Goal: Transaction & Acquisition: Purchase product/service

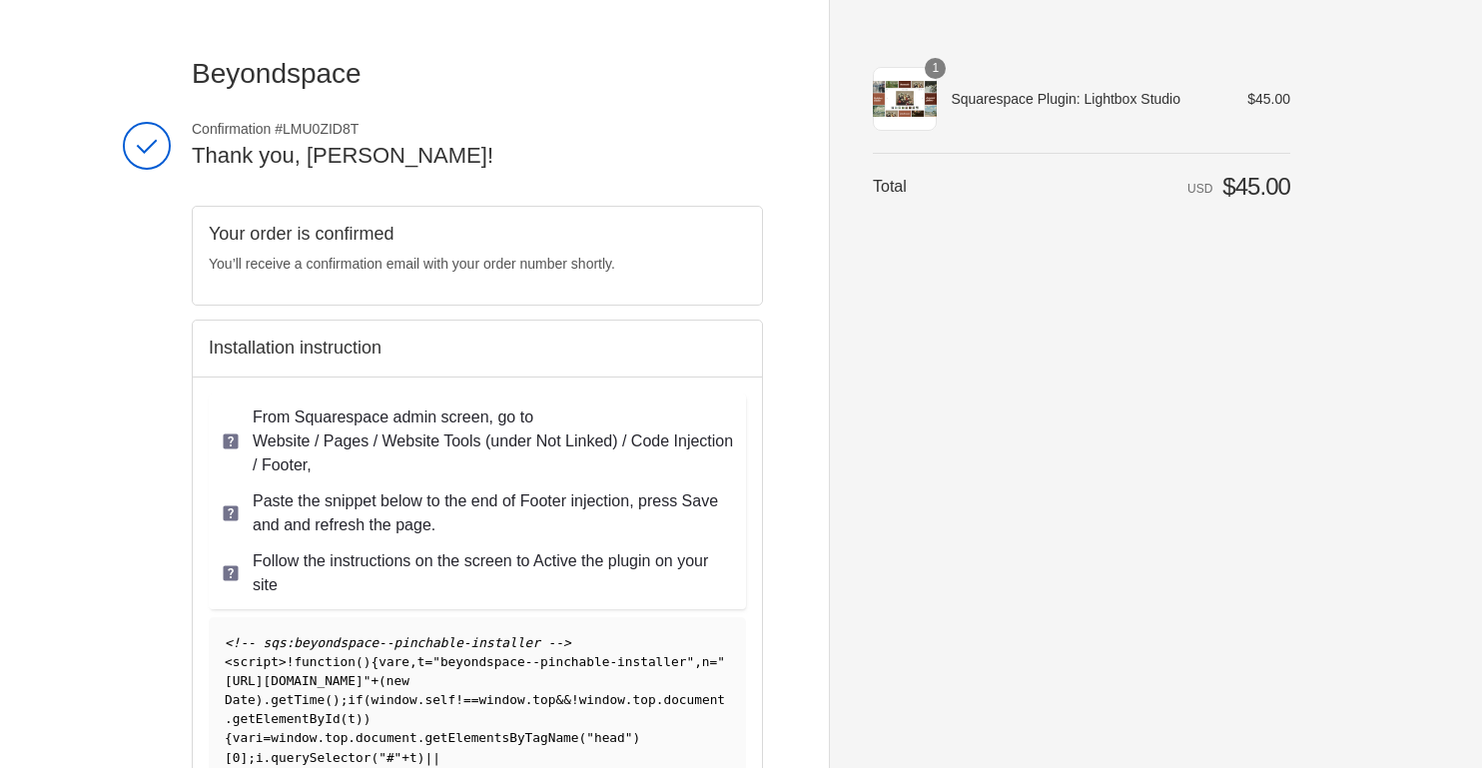
click at [1283, 767] on div at bounding box center [741, 768] width 1482 height 0
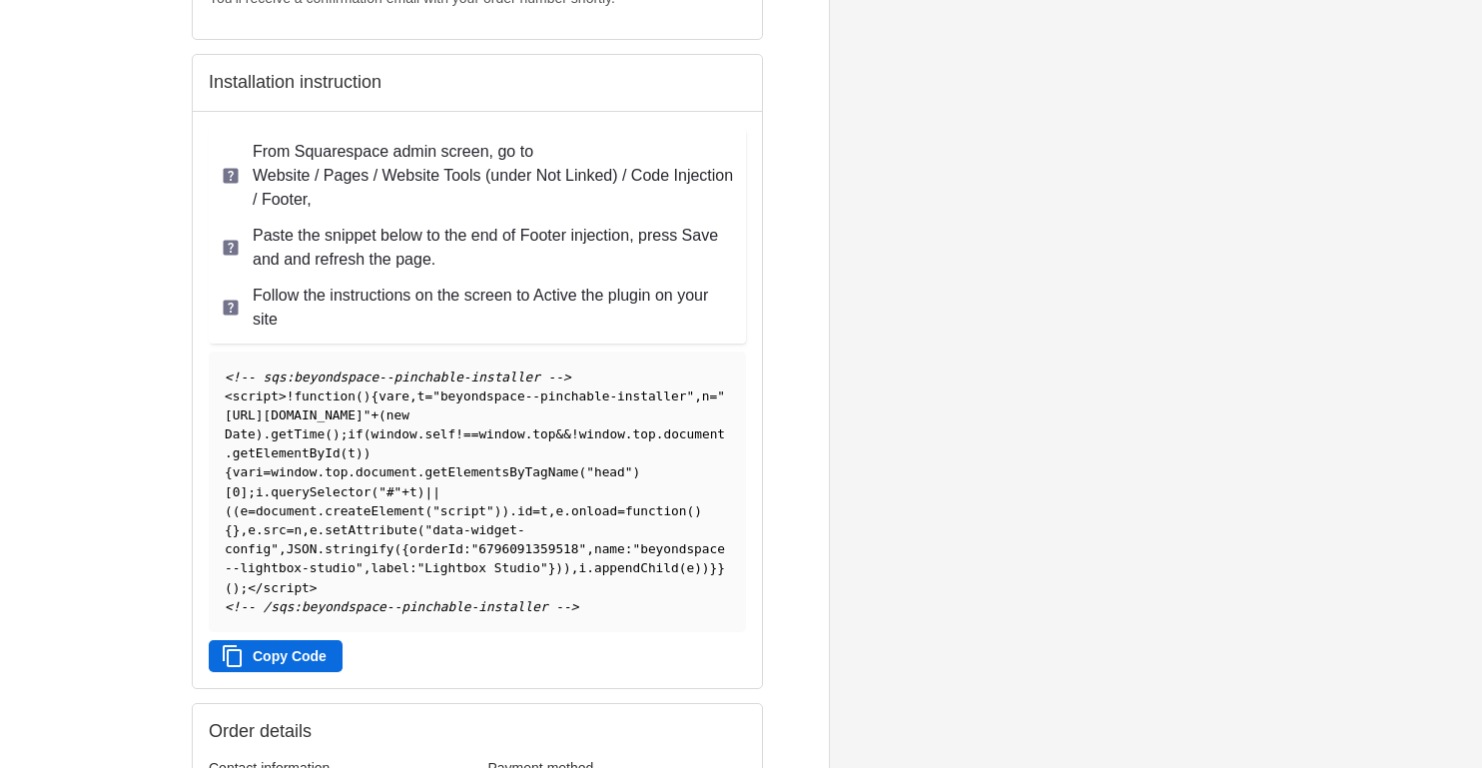
scroll to position [271, 0]
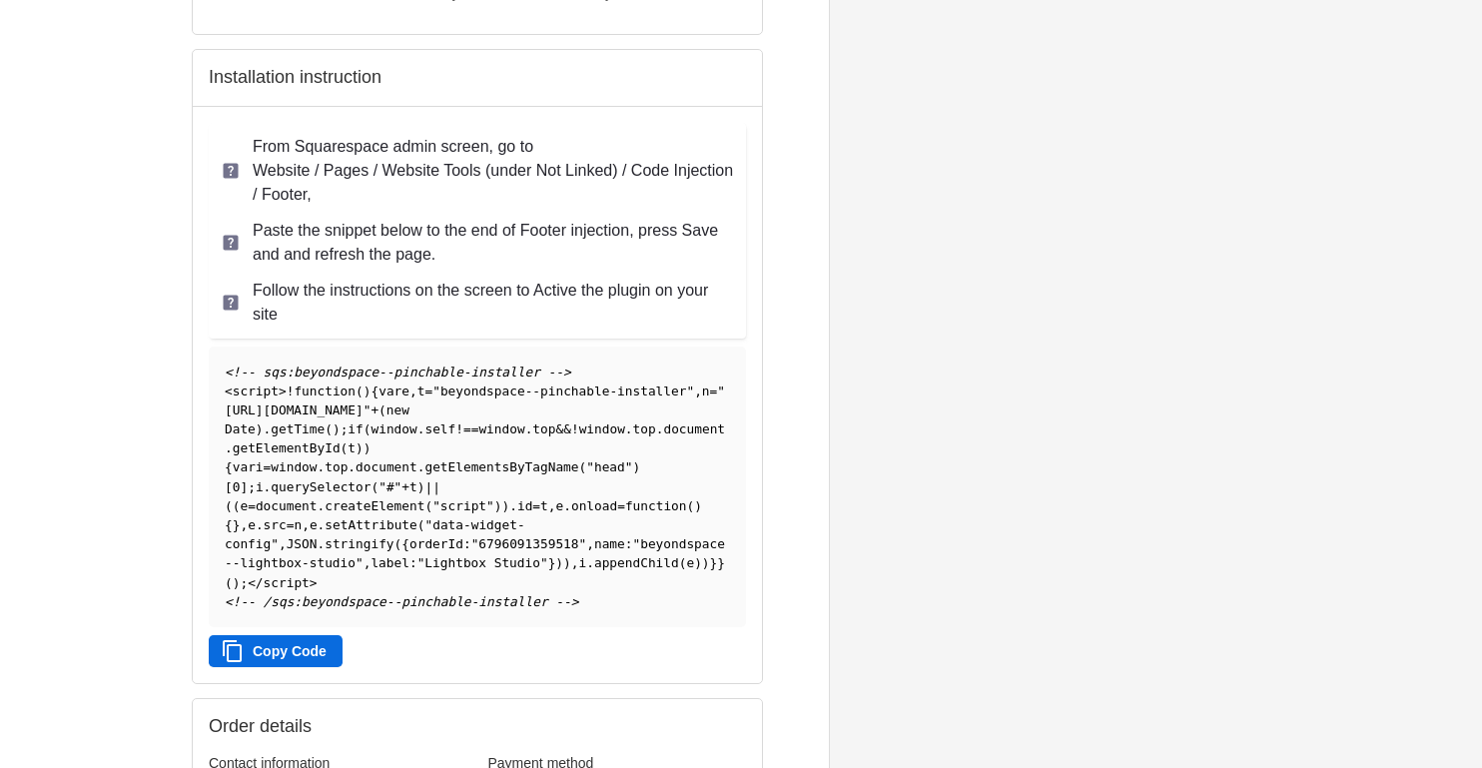
click at [303, 667] on button "Copy Code" at bounding box center [276, 651] width 134 height 32
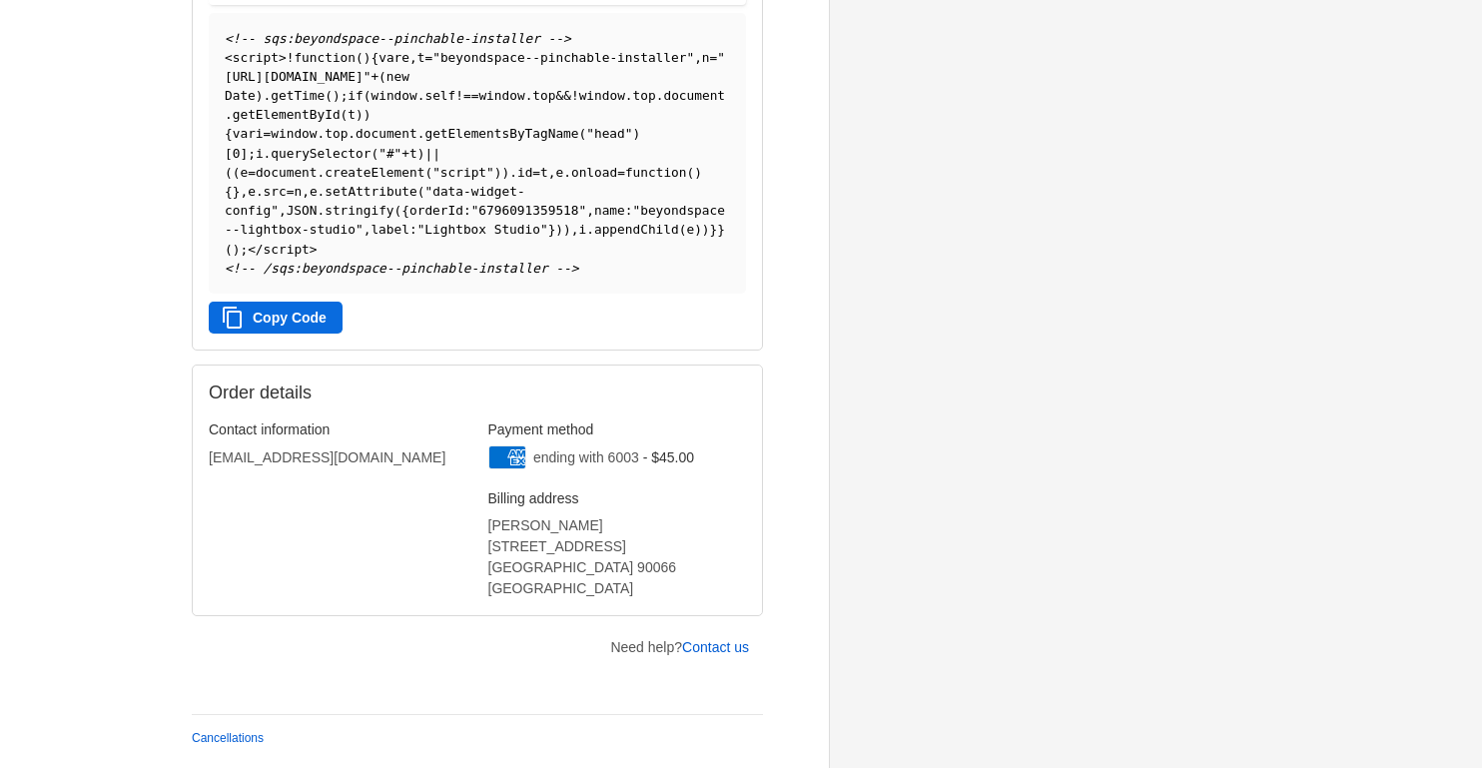
scroll to position [622, 0]
click at [1442, 164] on div at bounding box center [741, 164] width 1482 height 0
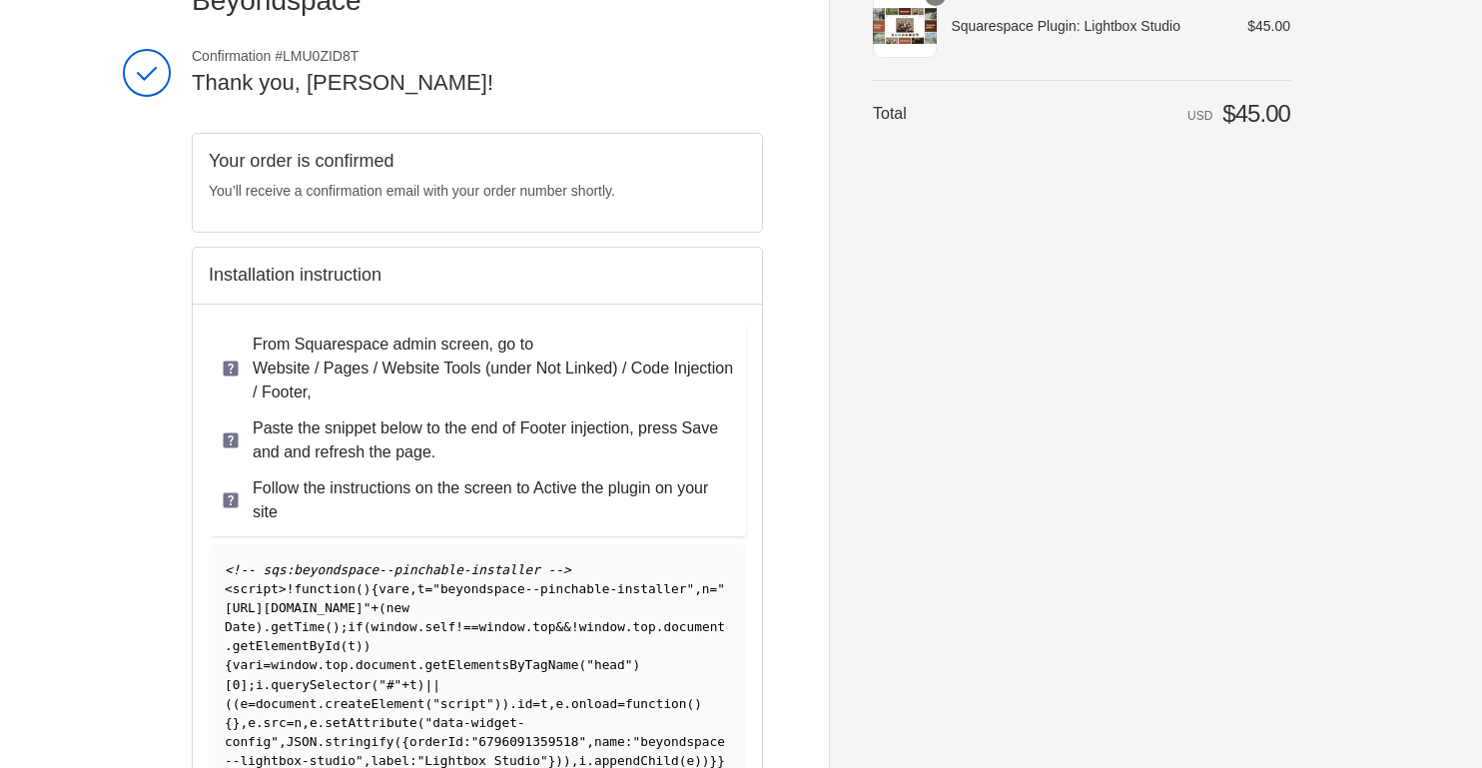
scroll to position [0, 0]
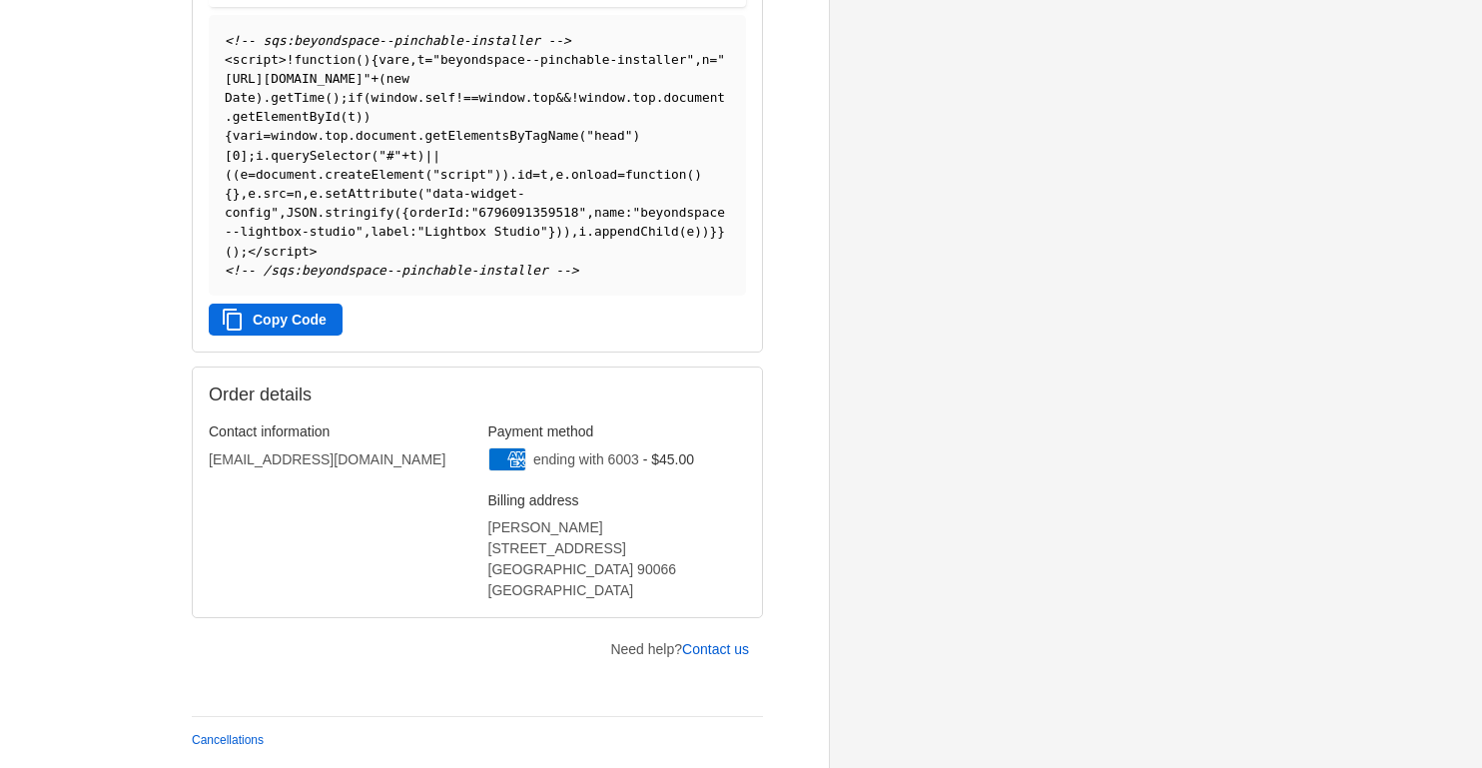
scroll to position [612, 0]
